Goal: Navigation & Orientation: Find specific page/section

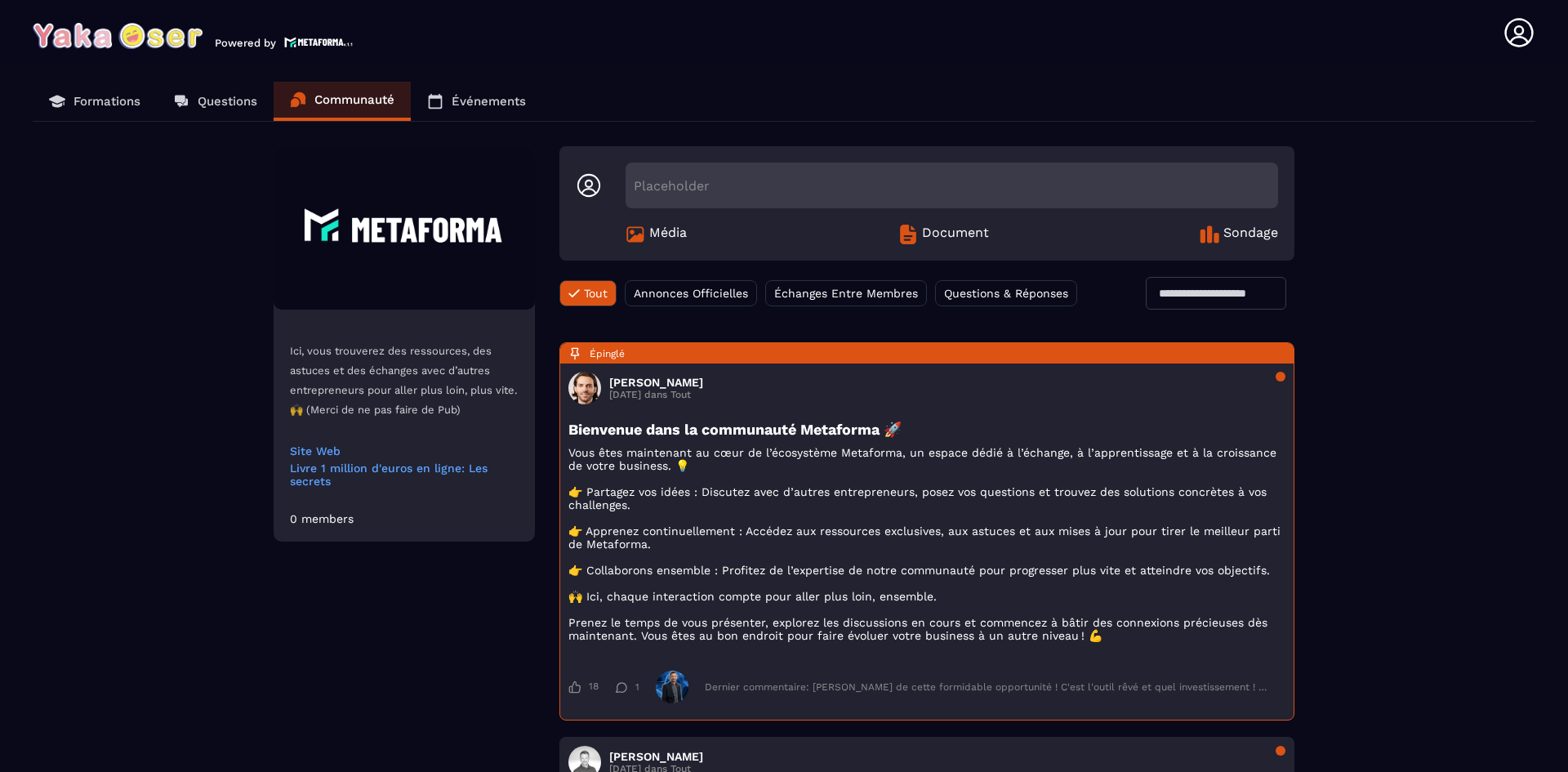
click at [139, 108] on link "Formations" at bounding box center [95, 101] width 125 height 40
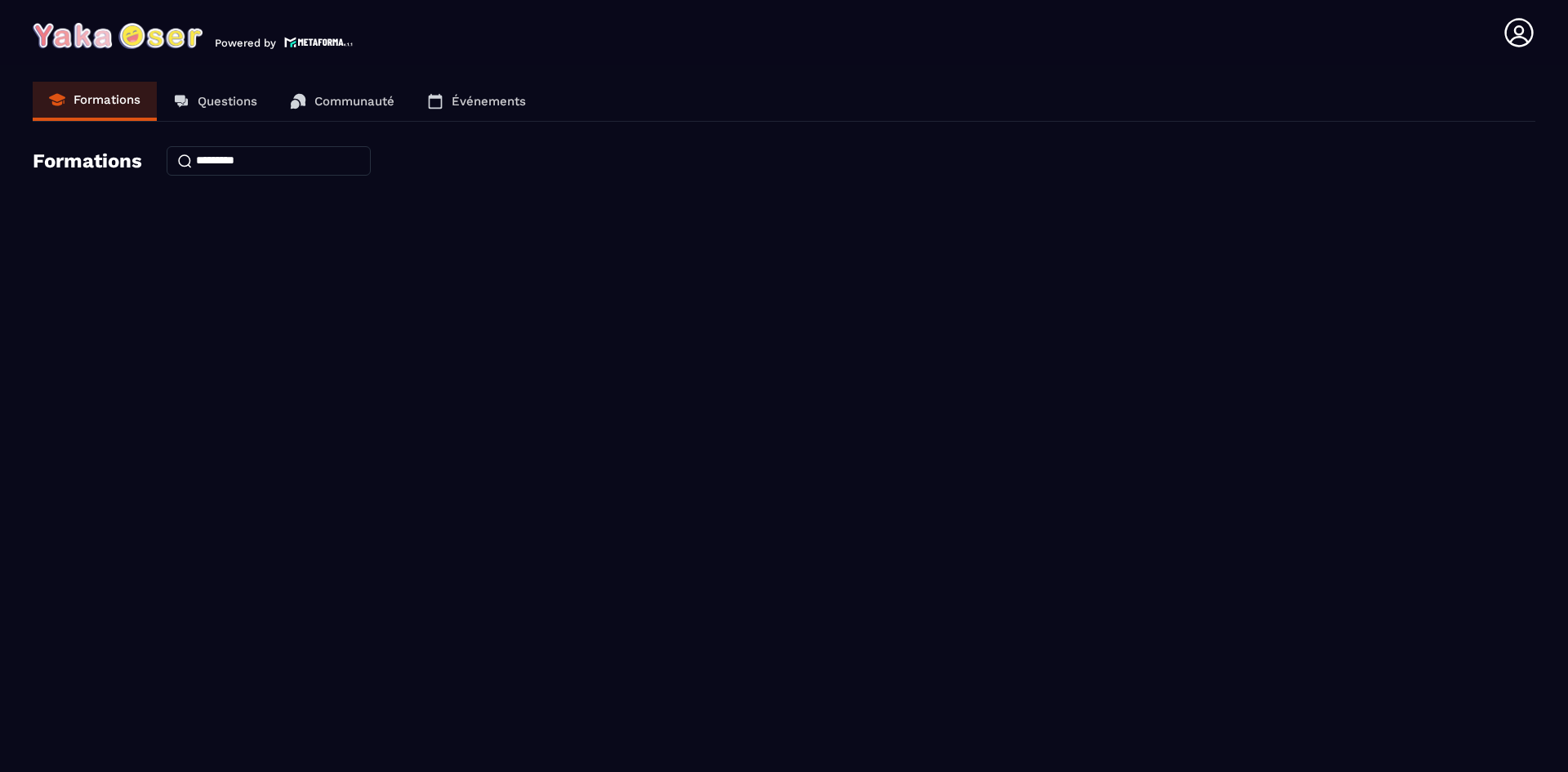
click at [184, 98] on icon at bounding box center [180, 99] width 10 height 9
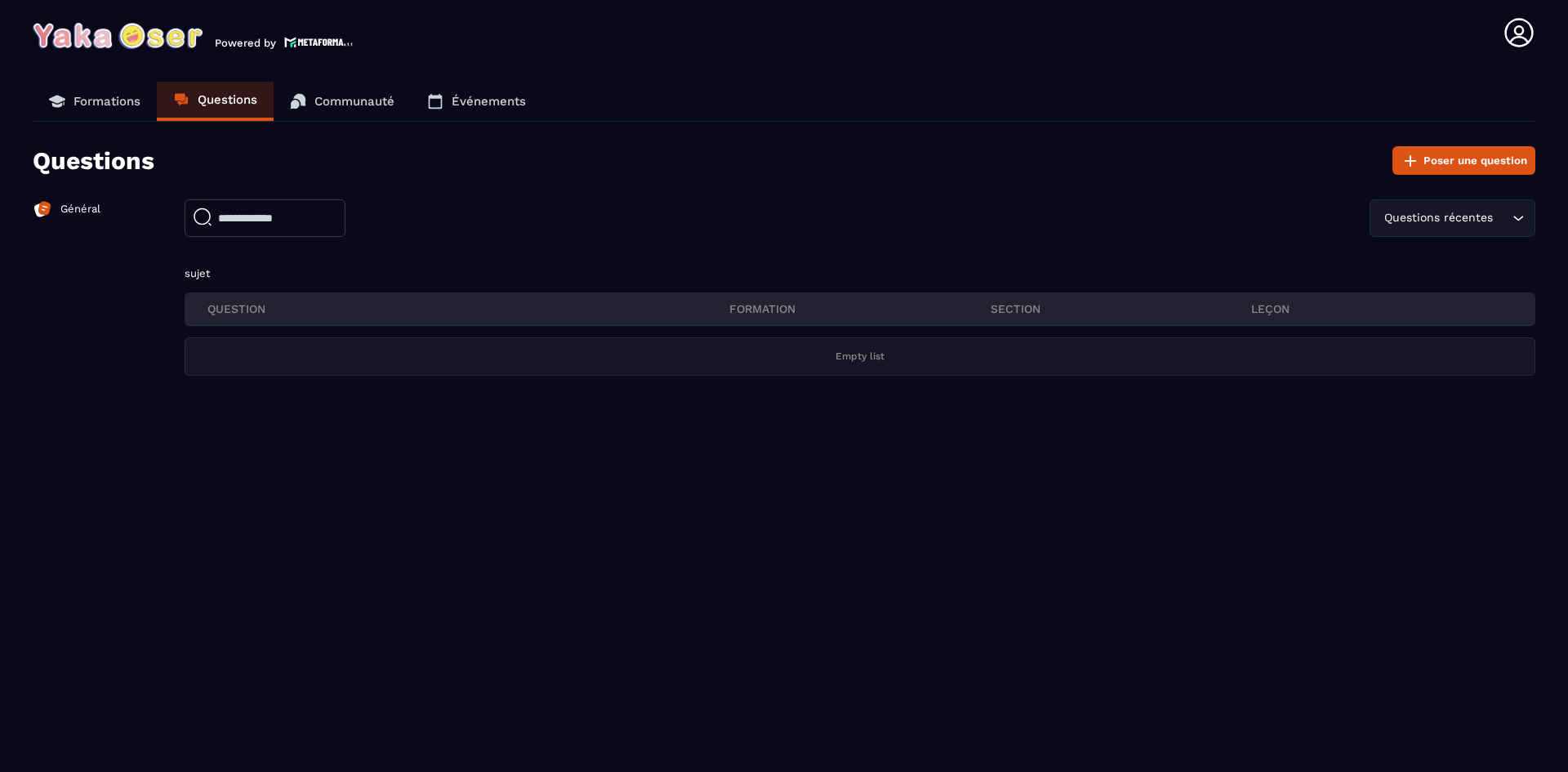
click at [320, 100] on p "Communauté" at bounding box center [354, 101] width 80 height 15
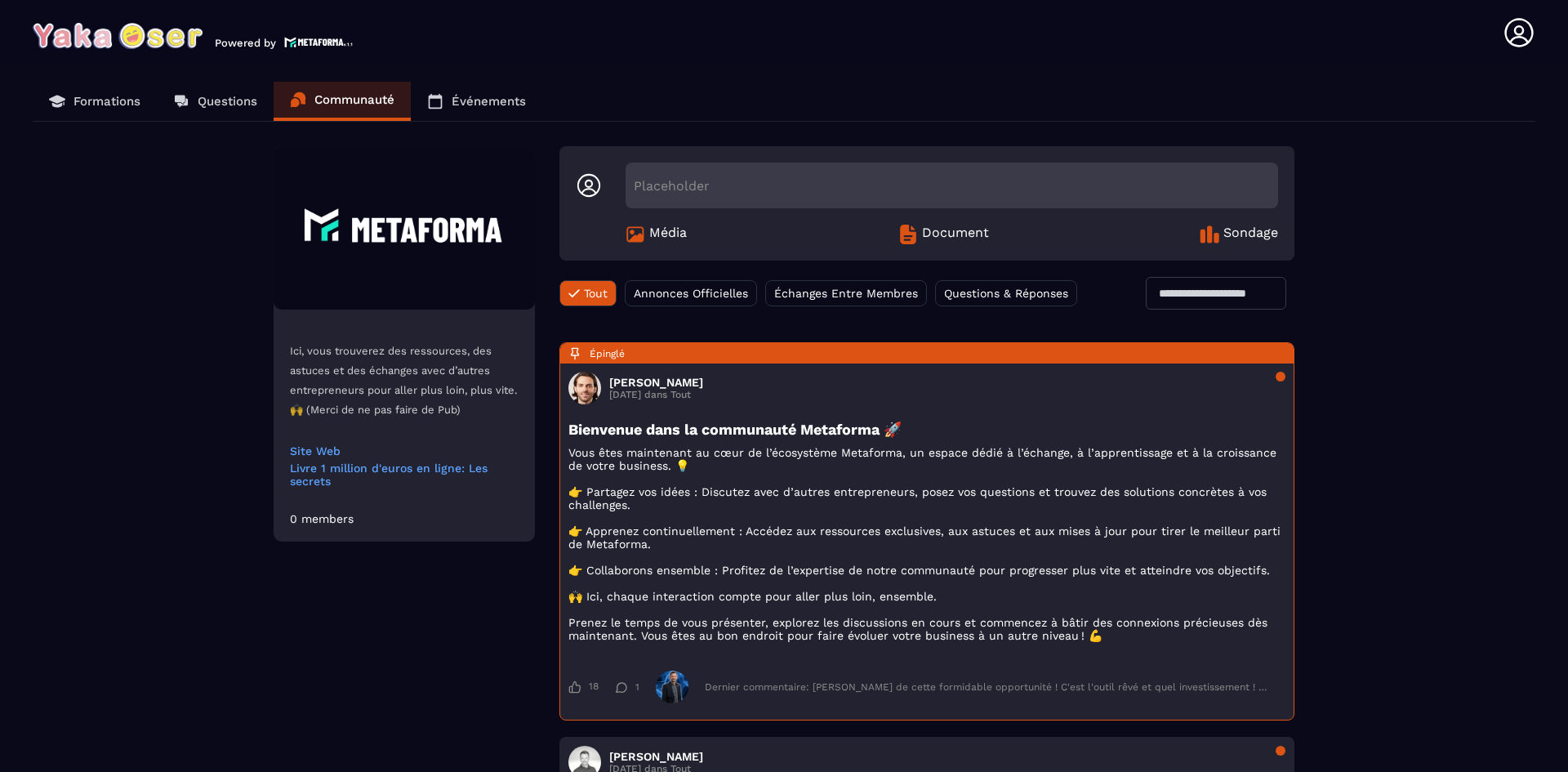
click at [479, 100] on p "Événements" at bounding box center [489, 101] width 75 height 15
